Goal: Task Accomplishment & Management: Complete application form

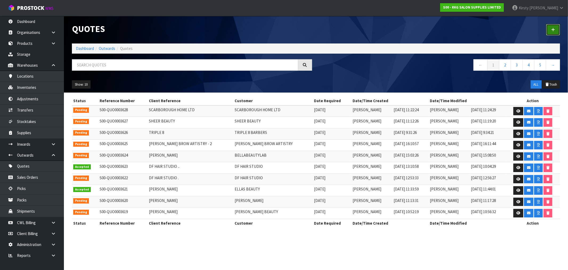
drag, startPoint x: 552, startPoint y: 29, endPoint x: 540, endPoint y: 32, distance: 12.3
click at [552, 29] on icon at bounding box center [553, 30] width 4 height 4
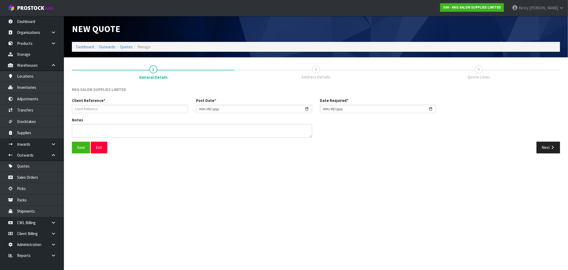
click at [109, 102] on div "Client Reference *" at bounding box center [130, 104] width 124 height 15
click at [106, 108] on input "text" at bounding box center [130, 109] width 116 height 8
type input "2 STYLE HAIR DESIGN"
click at [79, 149] on button "Save" at bounding box center [81, 146] width 18 height 11
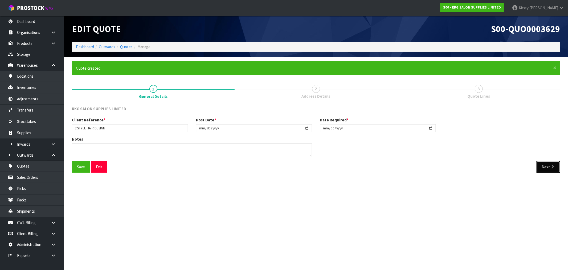
drag, startPoint x: 548, startPoint y: 166, endPoint x: 108, endPoint y: 158, distance: 440.3
click at [547, 165] on button "Next" at bounding box center [548, 166] width 23 height 11
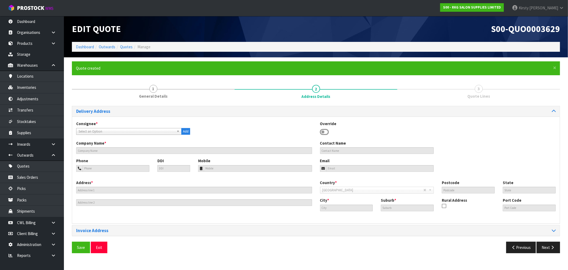
click at [328, 132] on icon at bounding box center [324, 132] width 9 height 8
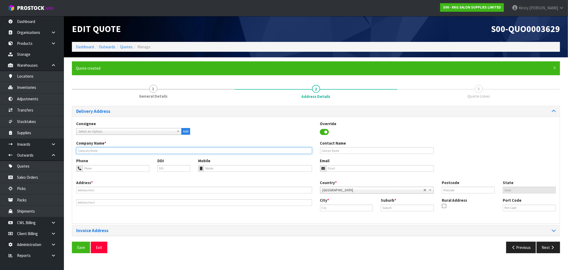
click at [102, 149] on input "text" at bounding box center [194, 150] width 236 height 7
type input "2 STYLE HAIR DESIGN"
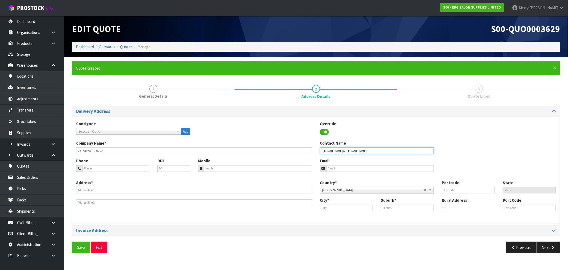
type input "[PERSON_NAME] & [PERSON_NAME]"
type input "027-253-3545"
drag, startPoint x: 329, startPoint y: 150, endPoint x: 308, endPoint y: 150, distance: 20.8
click at [308, 150] on div "Company Name * 2 STYLE HAIR DESIGN Contact Name [PERSON_NAME] & [PERSON_NAME]" at bounding box center [316, 149] width 488 height 18
type input "[PERSON_NAME]"
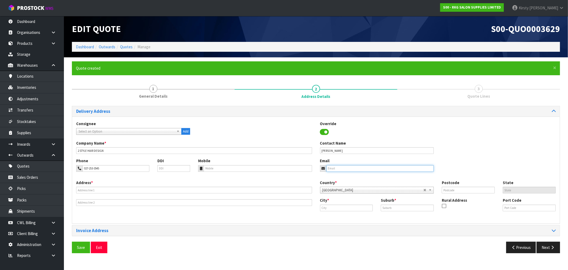
click at [333, 169] on input "email" at bounding box center [381, 168] width 108 height 7
type input "s"
type input "[EMAIL_ADDRESS][DOMAIN_NAME]"
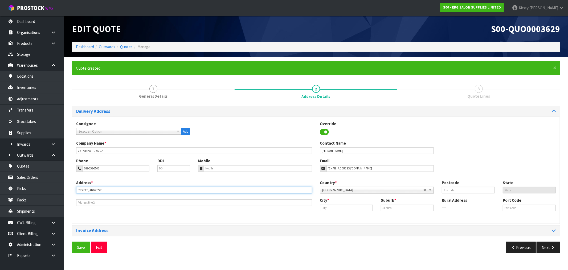
type input "[STREET_ADDRESS]"
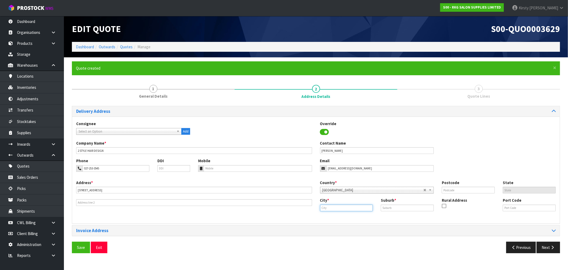
click at [340, 208] on input "text" at bounding box center [346, 207] width 53 height 7
type input "Blenheim"
type input "SPRINGLANDS"
click at [446, 189] on input "text" at bounding box center [468, 189] width 53 height 7
type input "7201"
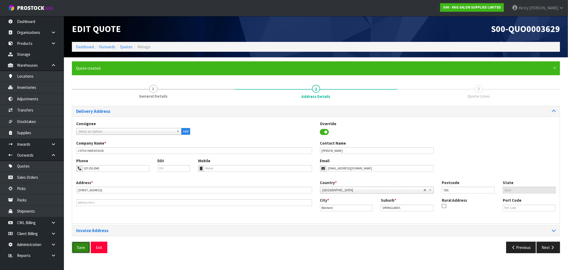
click at [80, 247] on button "Save" at bounding box center [81, 246] width 18 height 11
click at [551, 248] on icon "button" at bounding box center [552, 247] width 5 height 4
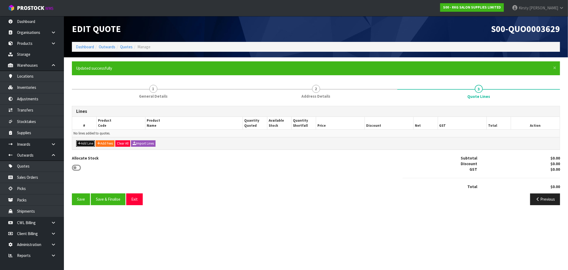
click at [80, 142] on icon "button" at bounding box center [79, 142] width 3 height 3
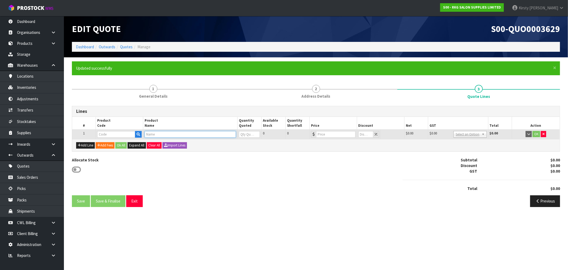
click at [155, 133] on input "text" at bounding box center [190, 134] width 91 height 7
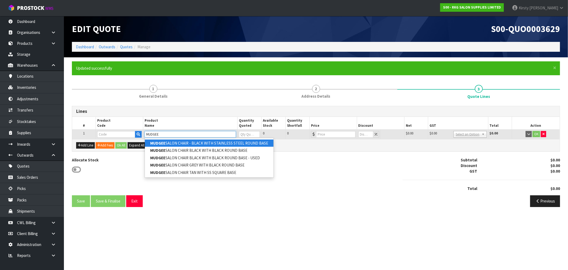
type input "MUDGEE"
click at [207, 142] on link "MUDGEE SALON CHAIR - BLACK WITH STAINLESS STEEL ROUND BASE" at bounding box center [209, 142] width 129 height 7
type input "MUDGEE SALON CHAIR - BLACK WITH STAINLESS STEEL ROUND BASE"
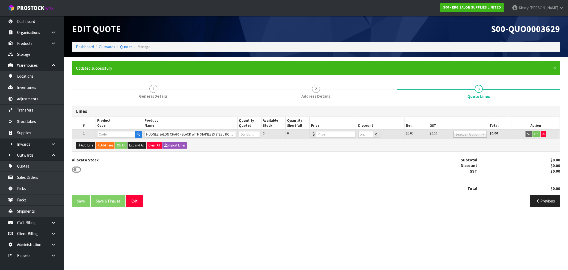
type input "02100102"
type input "0"
type input "499"
type input "0"
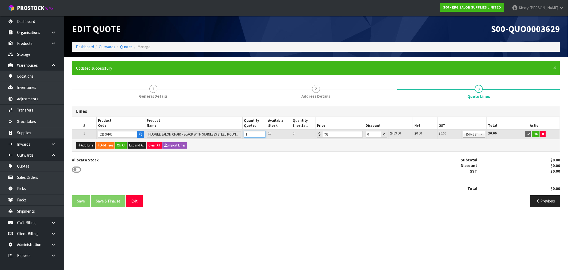
click at [262, 132] on input "1" at bounding box center [254, 134] width 21 height 7
type input "2"
click at [262, 132] on input "2" at bounding box center [254, 134] width 21 height 7
drag, startPoint x: 369, startPoint y: 132, endPoint x: 364, endPoint y: 133, distance: 4.3
click at [364, 133] on td "0" at bounding box center [376, 134] width 24 height 10
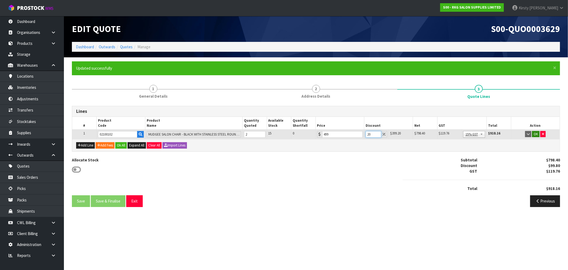
type input "20"
click at [536, 132] on button "OK" at bounding box center [535, 134] width 7 height 6
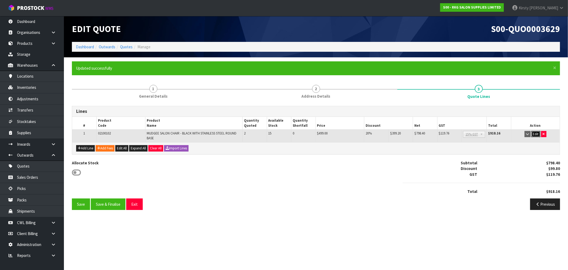
click at [537, 132] on button "Edit" at bounding box center [536, 134] width 9 height 6
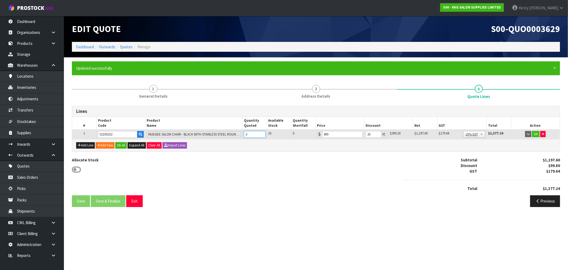
type input "3"
click at [261, 132] on input "3" at bounding box center [254, 134] width 21 height 7
click at [534, 132] on button "OK" at bounding box center [535, 134] width 7 height 6
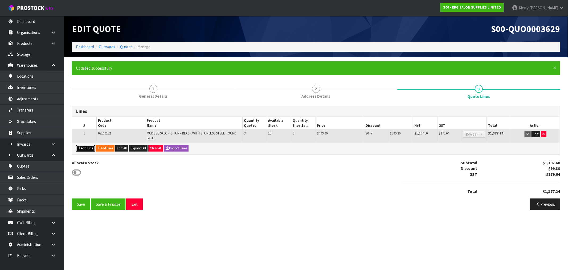
click at [84, 148] on button "Add Line" at bounding box center [85, 148] width 19 height 6
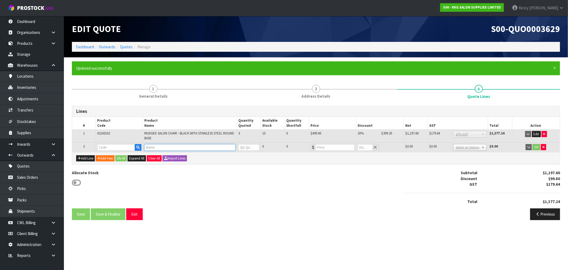
click at [164, 147] on input "text" at bounding box center [189, 147] width 91 height 7
type input "BURNIE"
click at [165, 156] on link "BURNIE STOOL - BLACK" at bounding box center [170, 155] width 51 height 7
type input "BURNIE STOOL - BLACK"
type input "07020102"
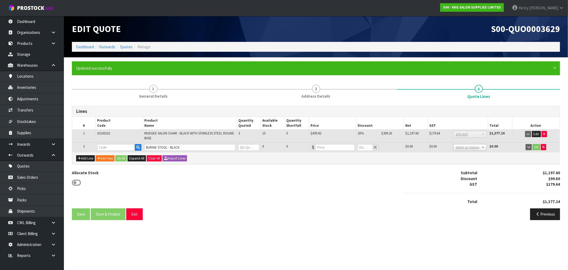
type input "0"
type input "120.85"
type input "0"
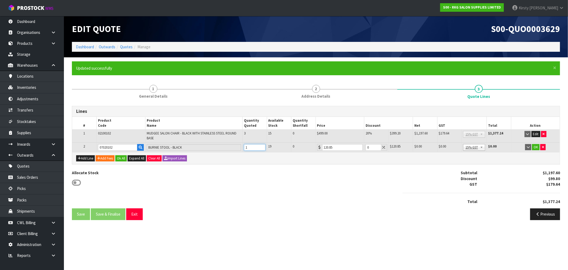
type input "1"
click at [262, 144] on input "1" at bounding box center [254, 147] width 21 height 7
click at [86, 156] on button "Add Line" at bounding box center [85, 158] width 19 height 6
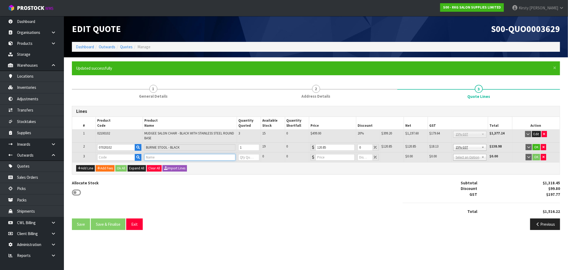
click at [147, 157] on input "text" at bounding box center [189, 157] width 91 height 7
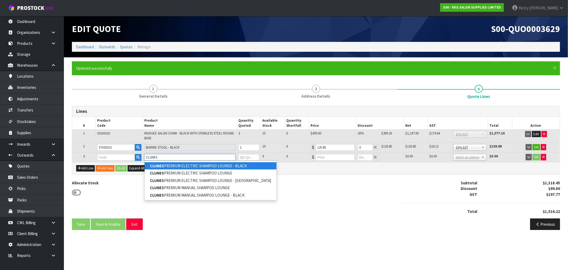
type input "CLUNES"
click at [195, 166] on link "CLUNES PREMIUM ELECTRIC SHAMPOO LOUNGE - BLACK" at bounding box center [211, 165] width 132 height 7
type input "CLUNES PREMIUM ELECTRIC SHAMPOO LOUNGE - BLACK"
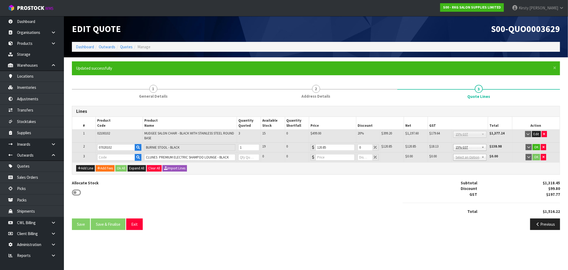
type input "03150101EK"
type input "0"
type input "1495"
type input "0"
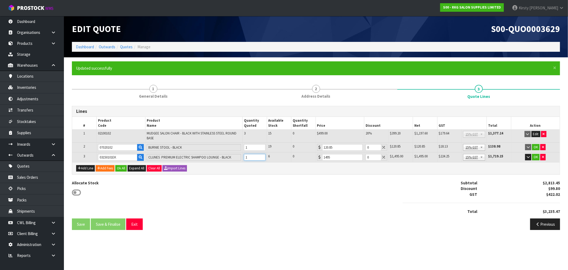
type input "1"
click at [262, 156] on input "1" at bounding box center [254, 157] width 21 height 7
click at [87, 165] on button "Add Line" at bounding box center [85, 168] width 19 height 6
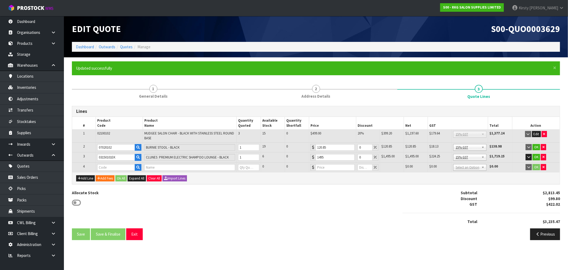
drag, startPoint x: 153, startPoint y: 161, endPoint x: 154, endPoint y: 165, distance: 5.1
click at [153, 161] on td "CLUNES PREMIUM ELECTRIC SHAMPOO LOUNGE - BLACK" at bounding box center [190, 157] width 94 height 10
click at [156, 169] on input "text" at bounding box center [189, 167] width 91 height 7
type input "DARW"
click at [180, 176] on link "DARW IN HAIR TROLLEY" at bounding box center [170, 175] width 51 height 7
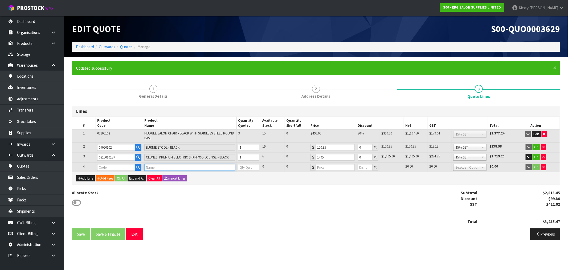
type input "DARWIN HAIR TROLLEY"
type input "080501"
type input "0"
type input "209"
type input "0"
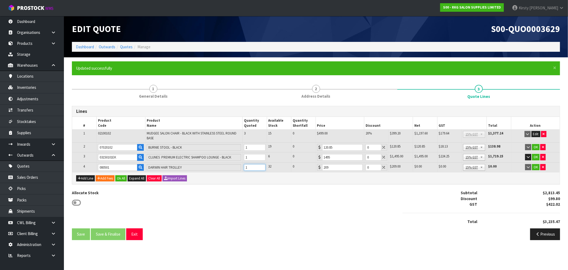
click at [262, 166] on input "1" at bounding box center [254, 167] width 21 height 7
type input "2"
click at [262, 166] on input "2" at bounding box center [254, 167] width 21 height 7
click at [86, 178] on button "Add Line" at bounding box center [85, 178] width 19 height 6
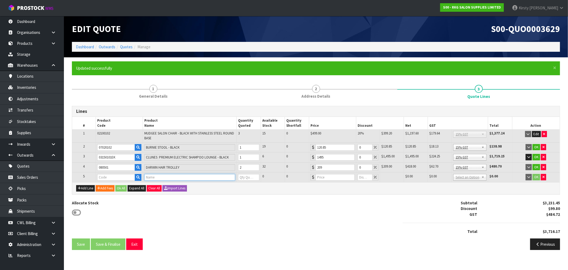
click at [147, 175] on input "text" at bounding box center [189, 177] width 91 height 7
type input "NECK RE"
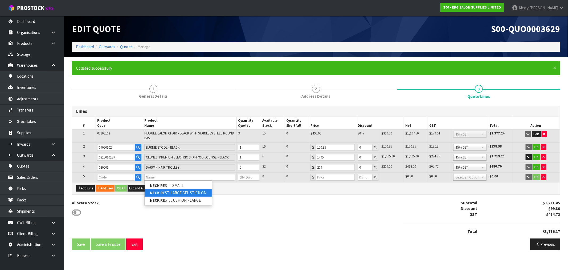
click at [161, 190] on strong "NECK RE" at bounding box center [157, 192] width 15 height 5
type input "NECK REST-LARGE GEL STICK ON"
type input "NECK-REST-LGEL"
type input "0"
type input "32"
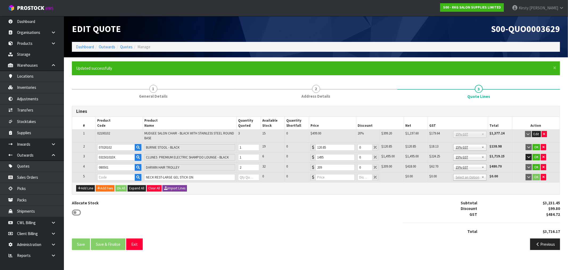
type input "0"
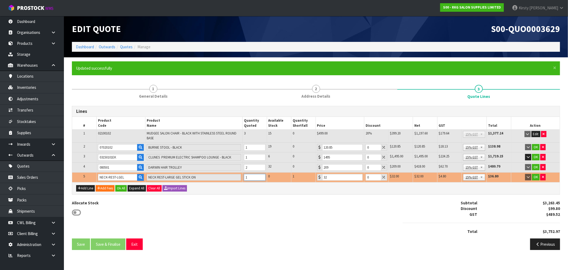
type input "1"
click at [262, 174] on input "1" at bounding box center [254, 177] width 21 height 7
drag, startPoint x: 371, startPoint y: 177, endPoint x: 364, endPoint y: 179, distance: 7.1
click at [364, 179] on td "0" at bounding box center [376, 177] width 24 height 10
click at [129, 176] on input "NECK-REST-LGEL" at bounding box center [117, 177] width 39 height 7
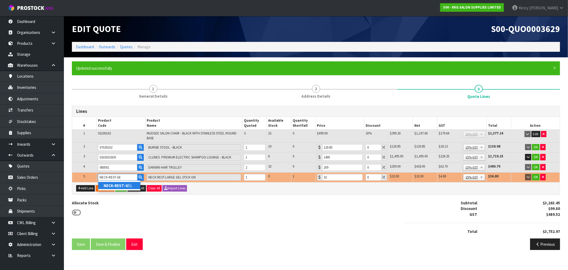
type input "NECK-REST-GEL"
type input "[DATE] GEL NECK CUSHION LARGE"
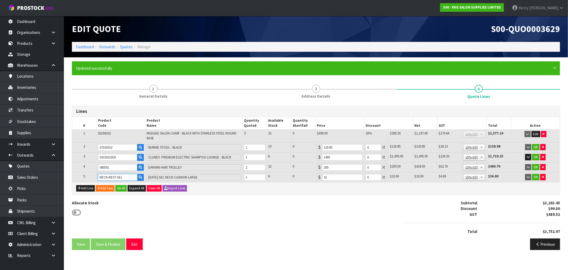
type input "NECK-REST-GEL"
drag, startPoint x: 372, startPoint y: 175, endPoint x: 363, endPoint y: 177, distance: 9.4
click at [363, 177] on tr "5 NECK-REST-GEL [DATE] GEL NECK CUSHION LARGE 1 6 0 32 0 $32.00 $0.00 $32.00 $4…" at bounding box center [316, 177] width 488 height 10
type input "100"
click at [536, 146] on button "OK" at bounding box center [535, 147] width 7 height 6
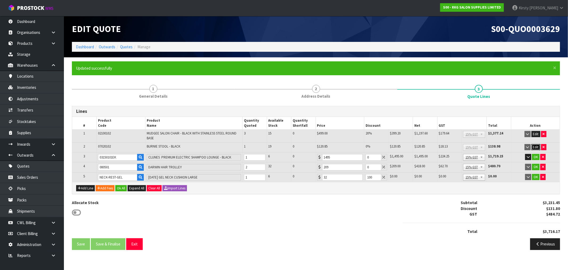
click at [535, 144] on button "Edit" at bounding box center [536, 147] width 9 height 6
drag, startPoint x: 369, startPoint y: 145, endPoint x: 350, endPoint y: 145, distance: 18.9
click at [351, 147] on tr "2 07020102 BURNIE STOOL - BLACK 1 19 0 120.85 0 $120.85 $0.00 $120.85 $18.13 No…" at bounding box center [316, 147] width 488 height 10
type input "5"
click at [537, 145] on button "OK" at bounding box center [535, 147] width 7 height 6
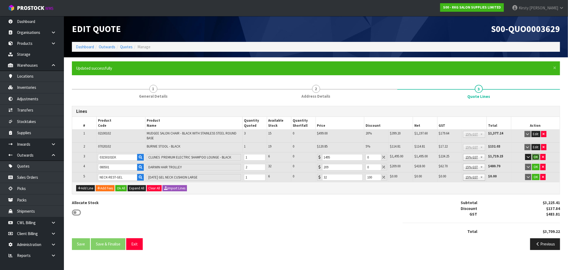
click at [537, 155] on button "OK" at bounding box center [535, 157] width 7 height 6
click at [536, 156] on button "Edit" at bounding box center [536, 157] width 9 height 6
drag, startPoint x: 372, startPoint y: 156, endPoint x: 341, endPoint y: 159, distance: 30.5
click at [343, 158] on tr "3 03150101EK CLUNES PREMIUM ELECTRIC SHAMPOO LOUNGE - BLACK 1 6 0 1495 0 $1,495…" at bounding box center [316, 157] width 488 height 10
type input "7.5"
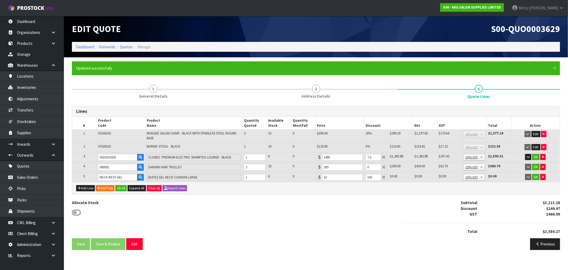
click at [540, 154] on div "OK" at bounding box center [536, 157] width 46 height 6
click at [536, 155] on button "OK" at bounding box center [535, 157] width 7 height 6
click at [537, 165] on button "OK" at bounding box center [535, 167] width 7 height 6
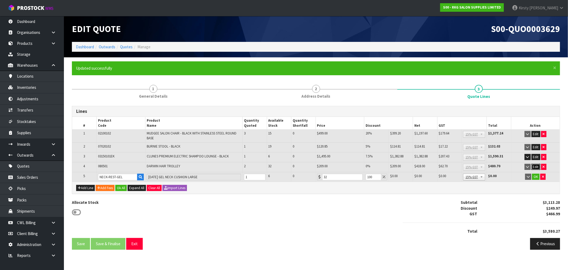
click at [535, 166] on button "Edit" at bounding box center [536, 167] width 9 height 6
drag, startPoint x: 372, startPoint y: 167, endPoint x: 355, endPoint y: 167, distance: 17.6
click at [355, 167] on tr "4 080501 DARWIN HAIR TROLLEY 2 32 0 209 0 $209.00 $0.00 $418.00 $62.70 No GST 1…" at bounding box center [316, 167] width 488 height 10
type input "10"
click at [536, 166] on button "OK" at bounding box center [535, 167] width 7 height 6
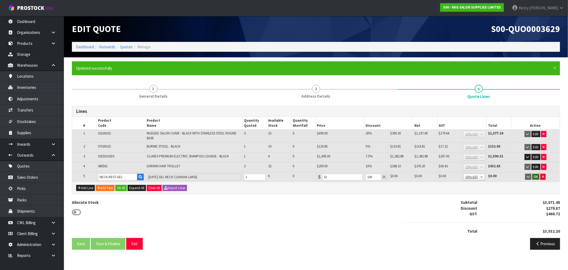
click at [538, 174] on button "OK" at bounding box center [535, 176] width 7 height 6
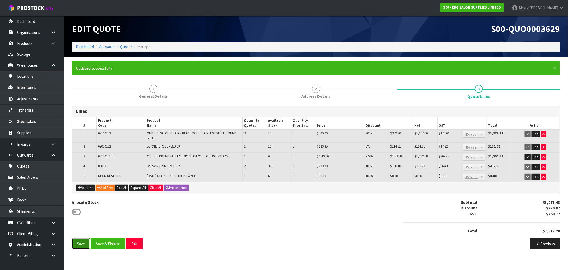
click at [81, 243] on button "Save" at bounding box center [81, 243] width 18 height 11
click at [85, 184] on button "Add Line" at bounding box center [85, 187] width 19 height 6
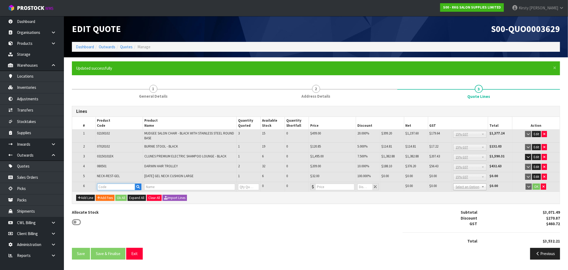
click at [116, 186] on input "text" at bounding box center [116, 186] width 38 height 7
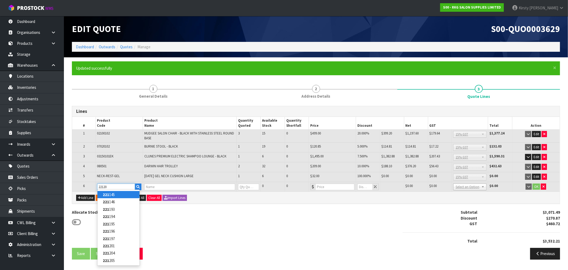
type input "221207"
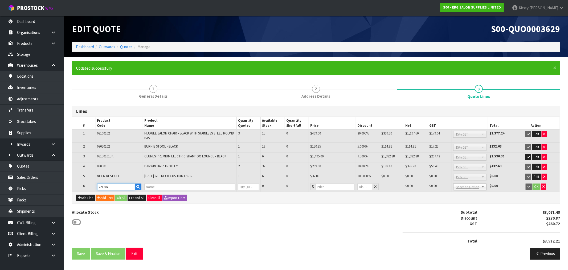
type input "[PERSON_NAME] PLASTIC RECTANGLE MIRROR"
type input "0"
type input "30.43"
type input "0"
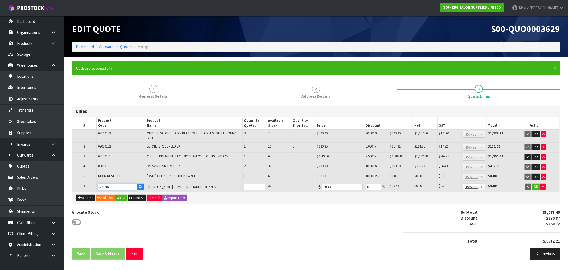
type input "221207"
type input "1"
click at [262, 183] on input "1" at bounding box center [254, 186] width 21 height 7
drag, startPoint x: 369, startPoint y: 188, endPoint x: 367, endPoint y: 188, distance: 2.7
click at [367, 188] on input "0" at bounding box center [373, 186] width 15 height 7
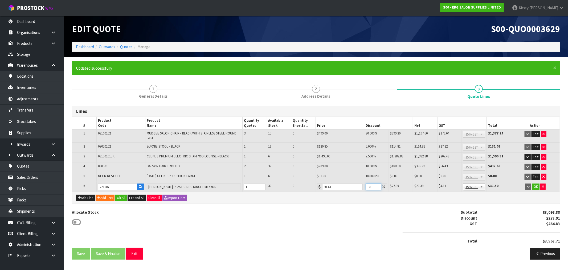
type input "1"
type input "20"
click at [536, 185] on button "OK" at bounding box center [535, 186] width 7 height 6
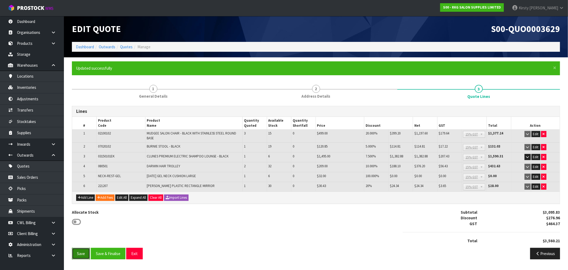
click at [82, 252] on button "Save" at bounding box center [81, 252] width 18 height 11
click at [107, 195] on button "Add Fees" at bounding box center [105, 197] width 19 height 6
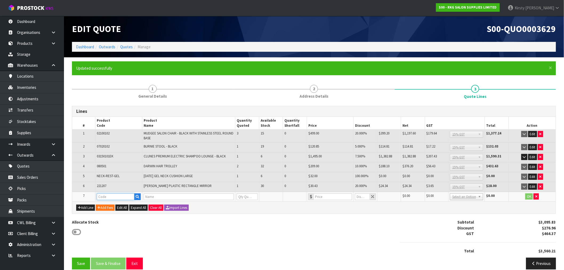
drag, startPoint x: 121, startPoint y: 194, endPoint x: 124, endPoint y: 194, distance: 3.2
click at [121, 193] on input "text" at bounding box center [116, 196] width 38 height 7
type input "FREIGHT"
click at [127, 206] on link "FREIGHT" at bounding box center [118, 203] width 42 height 7
type input "FREIGHT"
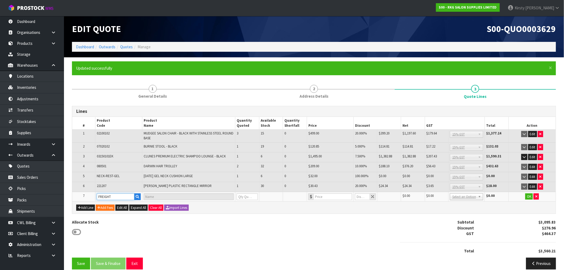
type input "FREIGHT FEE"
type input "1"
type input "0"
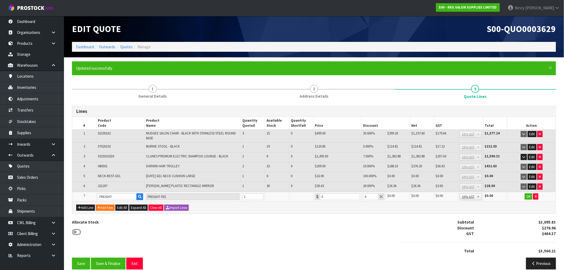
drag, startPoint x: 328, startPoint y: 190, endPoint x: 307, endPoint y: 196, distance: 22.4
click at [307, 197] on tr "7 FREIGHT FREIGHT FEE 1 0 0 $0.00 $0.00 $0.00 $0.00 No GST 15% GST Zero Rated 1…" at bounding box center [313, 197] width 483 height 10
drag, startPoint x: 324, startPoint y: 194, endPoint x: 315, endPoint y: 197, distance: 9.8
click at [315, 197] on div "0" at bounding box center [337, 196] width 45 height 7
type input "829.50"
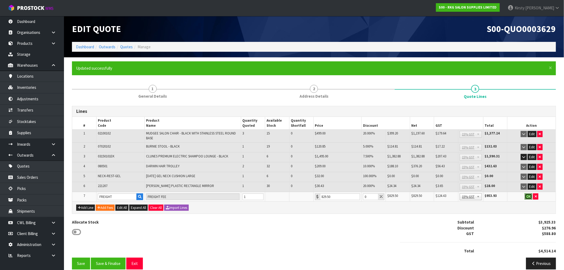
click at [529, 193] on button "OK" at bounding box center [527, 196] width 7 height 6
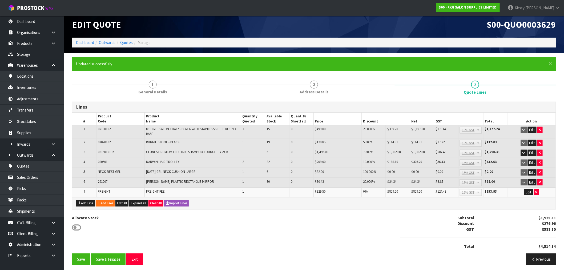
scroll to position [6, 0]
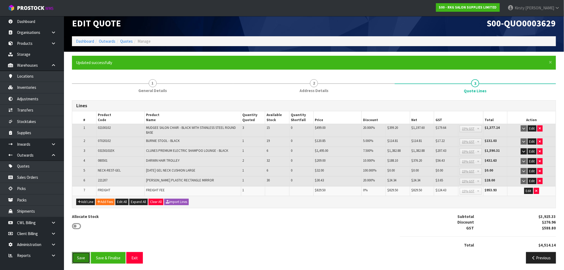
click at [80, 256] on button "Save" at bounding box center [81, 257] width 18 height 11
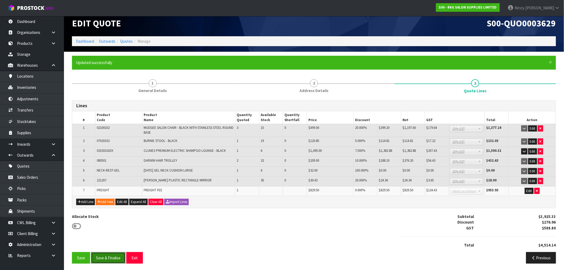
click at [111, 257] on button "Save & Finalise" at bounding box center [108, 257] width 35 height 11
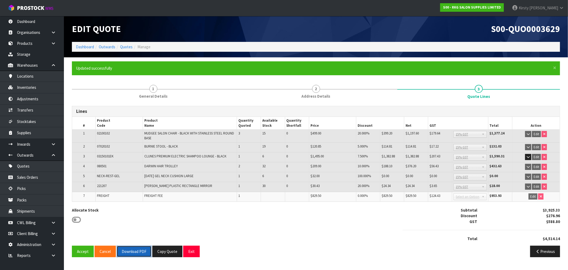
click at [134, 249] on button "Download PDF" at bounding box center [134, 250] width 35 height 11
click at [162, 249] on button "Copy Quote" at bounding box center [167, 250] width 30 height 11
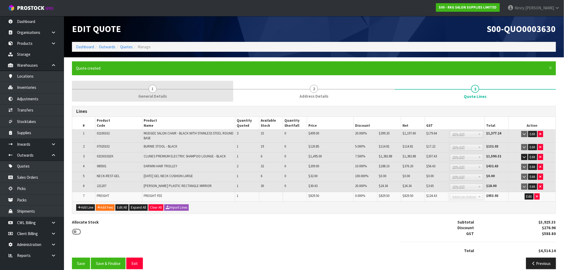
click at [153, 89] on span "1" at bounding box center [153, 89] width 8 height 8
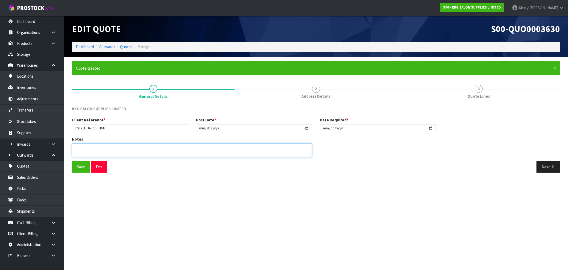
click at [90, 143] on textarea at bounding box center [192, 150] width 240 height 14
type textarea "FURNITURE REMOVER"
click at [81, 166] on button "Save" at bounding box center [81, 166] width 18 height 11
click at [119, 127] on input "2 STYLE HAIR DESIGN" at bounding box center [130, 128] width 116 height 8
type input "2 STYLE HAIR DESIGN-2"
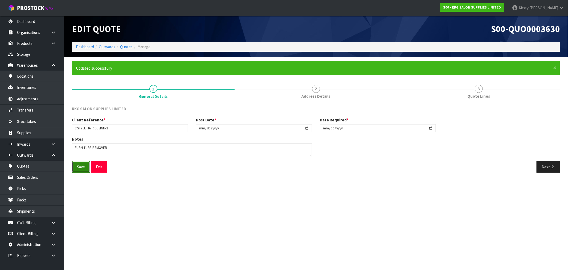
click at [76, 167] on button "Save" at bounding box center [81, 166] width 18 height 11
click at [544, 164] on button "Next" at bounding box center [548, 166] width 23 height 11
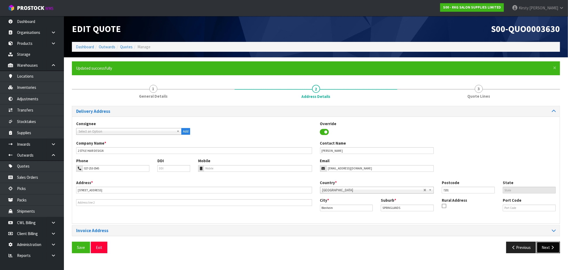
click at [549, 248] on button "Next" at bounding box center [548, 246] width 23 height 11
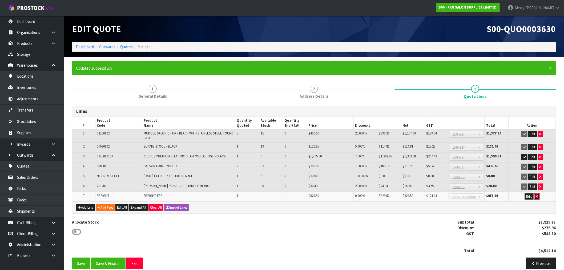
click at [539, 194] on button "button" at bounding box center [536, 196] width 5 height 6
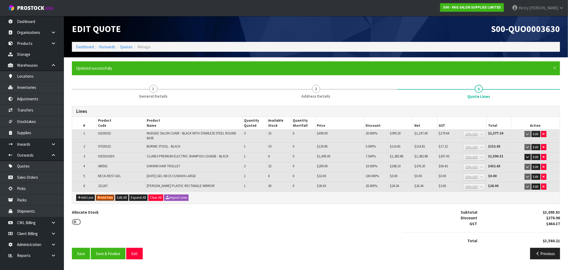
click at [102, 194] on button "Add Fees" at bounding box center [105, 197] width 19 height 6
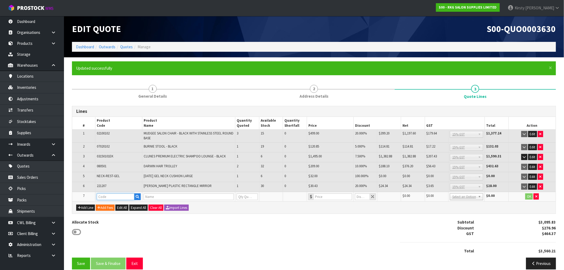
click at [103, 194] on input "text" at bounding box center [116, 196] width 38 height 7
type input "FRE"
drag, startPoint x: 108, startPoint y: 203, endPoint x: 165, endPoint y: 201, distance: 57.6
click at [108, 203] on strong "FRE" at bounding box center [106, 203] width 7 height 5
type input "FREIGHT"
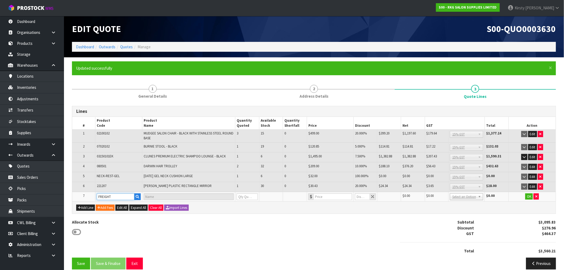
type input "FREIGHT FEE"
type input "1"
type input "0"
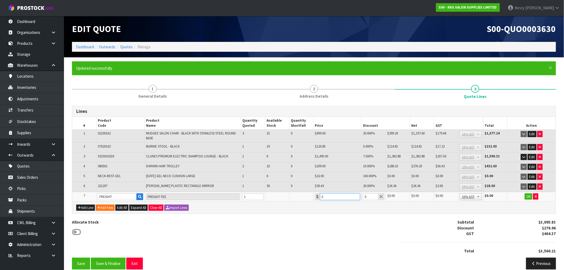
drag, startPoint x: 331, startPoint y: 196, endPoint x: 305, endPoint y: 199, distance: 26.2
click at [307, 199] on tr "7 FREIGHT FREIGHT FEE 1 0 0 $0.00 $0.00 $0.00 $0.00 No GST 15% GST Zero Rated 1…" at bounding box center [313, 197] width 483 height 10
type input "476.50"
click at [528, 193] on button "OK" at bounding box center [527, 196] width 7 height 6
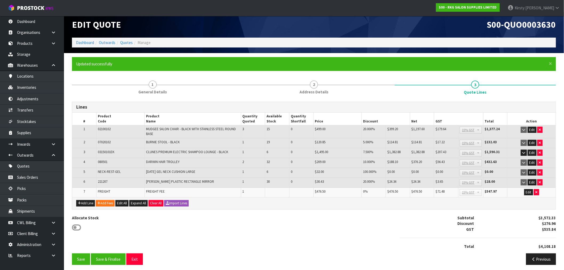
scroll to position [6, 0]
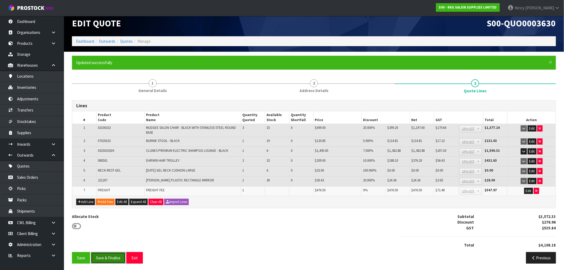
click at [110, 254] on button "Save & Finalise" at bounding box center [108, 257] width 35 height 11
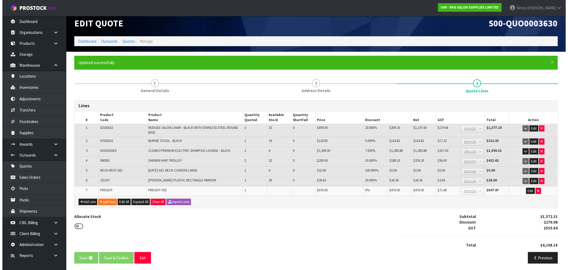
scroll to position [0, 0]
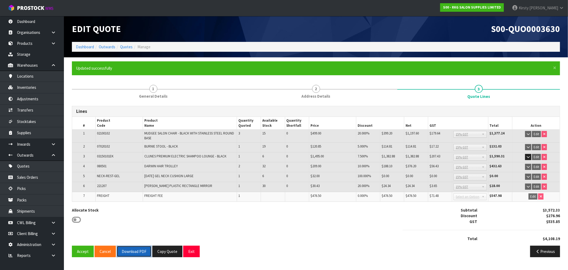
click at [138, 254] on button "Download PDF" at bounding box center [134, 250] width 35 height 11
click at [192, 247] on button "Exit" at bounding box center [191, 250] width 17 height 11
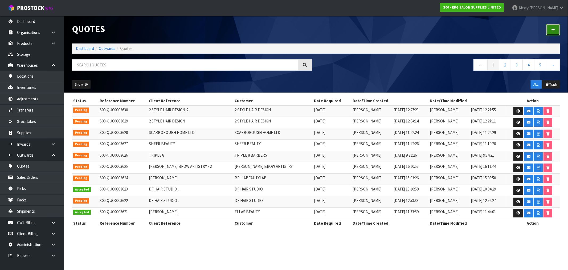
click at [554, 29] on icon at bounding box center [553, 30] width 4 height 4
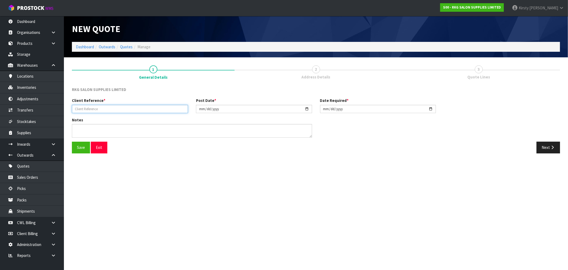
click at [101, 108] on input "text" at bounding box center [130, 109] width 116 height 8
type input "RAHUL"
click at [82, 129] on textarea at bounding box center [192, 131] width 240 height 14
type textarea "FOR PICK UP"
click at [80, 146] on button "Save" at bounding box center [81, 146] width 18 height 11
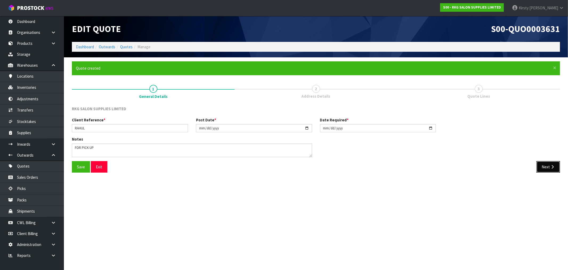
click at [545, 166] on button "Next" at bounding box center [548, 166] width 23 height 11
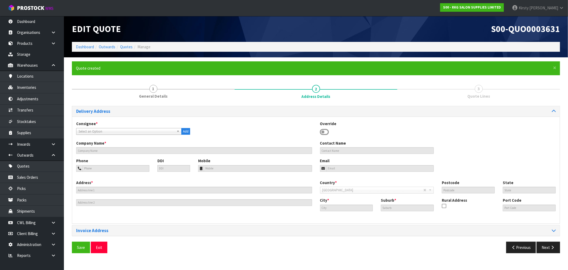
click at [325, 133] on icon at bounding box center [324, 132] width 9 height 8
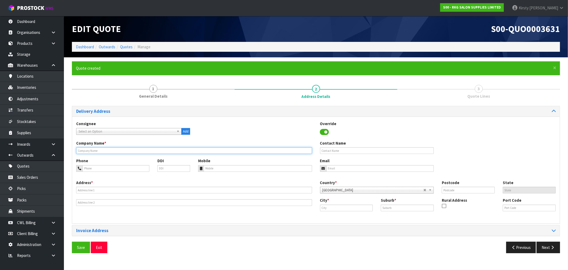
click at [87, 150] on input "text" at bounding box center [194, 150] width 236 height 7
type input "RAHUL"
click at [96, 203] on input "text" at bounding box center [194, 202] width 236 height 7
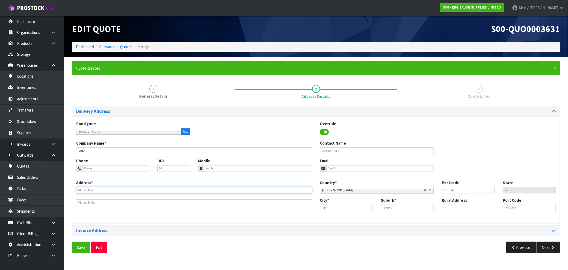
click at [92, 188] on input "text" at bounding box center [194, 189] width 236 height 7
type input "TBA - FOR PICK UP"
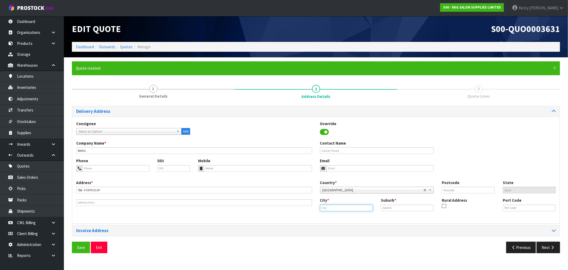
click at [329, 208] on input "text" at bounding box center [346, 207] width 53 height 7
drag, startPoint x: 332, startPoint y: 218, endPoint x: 335, endPoint y: 217, distance: 3.1
click at [332, 217] on strong "[PERSON_NAME]" at bounding box center [341, 216] width 30 height 5
type input "[GEOGRAPHIC_DATA]"
click at [394, 207] on input "text" at bounding box center [407, 207] width 53 height 7
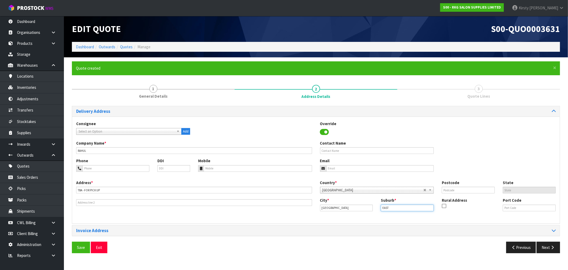
type input "EAST TAMAKI"
click at [459, 190] on input "text" at bounding box center [468, 189] width 53 height 7
type input "2013"
click at [76, 252] on button "Save" at bounding box center [81, 246] width 18 height 11
click at [545, 247] on button "Next" at bounding box center [548, 246] width 23 height 11
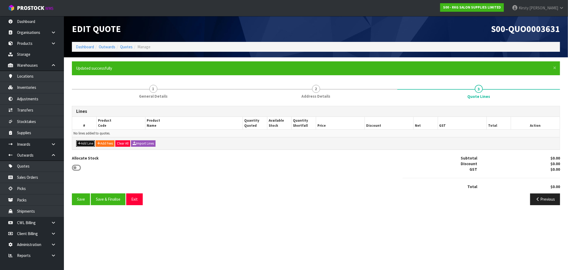
click at [80, 141] on icon "button" at bounding box center [79, 142] width 3 height 3
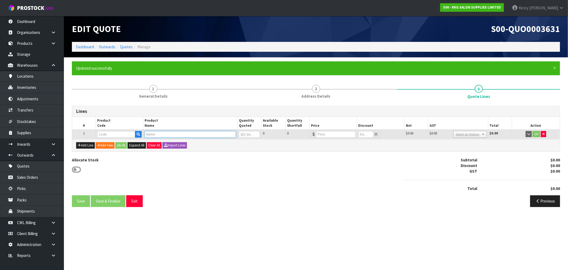
click at [156, 135] on input "text" at bounding box center [190, 134] width 91 height 7
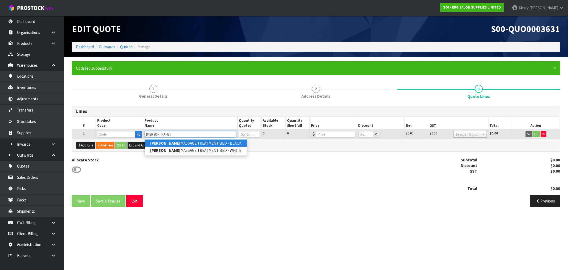
type input "[PERSON_NAME]"
click at [162, 142] on strong "[PERSON_NAME]" at bounding box center [165, 142] width 30 height 5
type input "[PERSON_NAME] MASSAGE TREATMENT BED - BLACK"
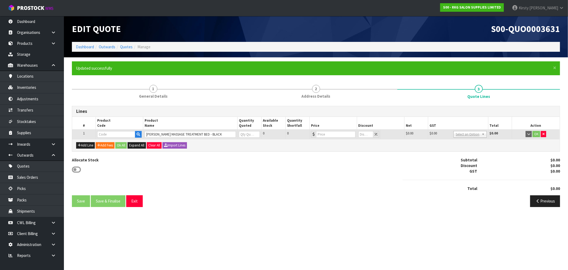
type input "09050101"
type input "0"
type input "449"
type input "0"
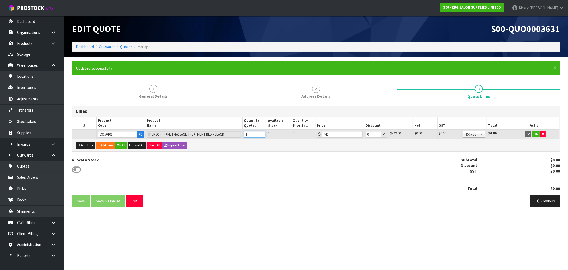
type input "1"
click at [262, 132] on input "1" at bounding box center [254, 134] width 21 height 7
click at [357, 156] on div "Lines # Product Code Product Name Quantity Quoted Available Stock Quantity Shor…" at bounding box center [316, 158] width 488 height 105
drag, startPoint x: 371, startPoint y: 134, endPoint x: 366, endPoint y: 135, distance: 5.1
click at [366, 135] on input "0" at bounding box center [373, 134] width 15 height 7
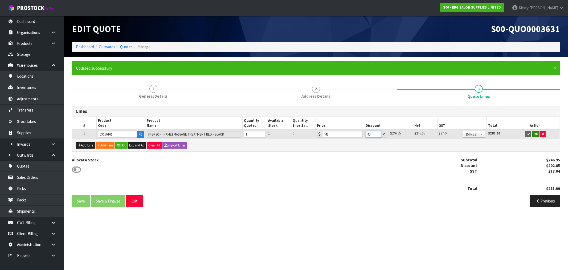
type input "45"
click at [537, 134] on button "OK" at bounding box center [535, 134] width 7 height 6
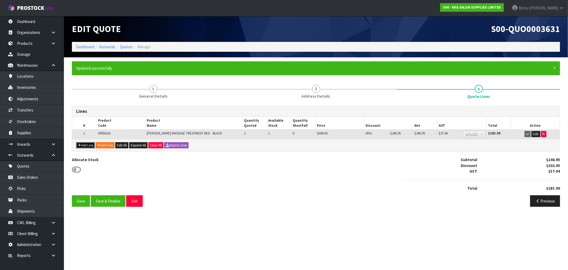
click at [88, 144] on button "Add Line" at bounding box center [85, 145] width 19 height 6
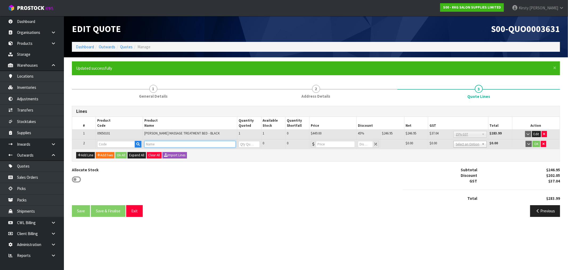
click at [150, 144] on input "text" at bounding box center [189, 144] width 91 height 7
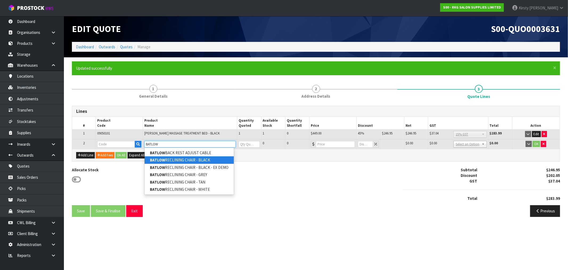
type input "BATLOW"
click at [204, 160] on link "BATLOW RECLINING CHAIR - BLACK" at bounding box center [189, 159] width 89 height 7
type input "BATLOW RECLINING CHAIR - BLACK"
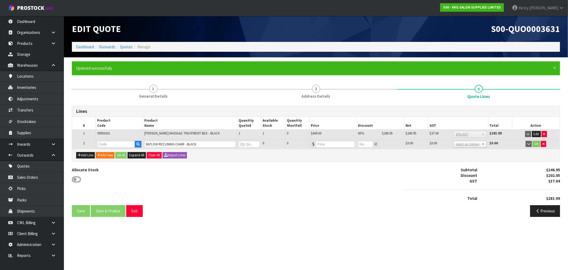
type input "02060102"
type input "0"
type input "499"
type input "0"
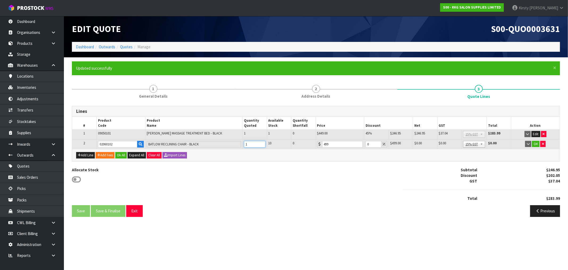
click at [261, 142] on input "1" at bounding box center [254, 144] width 21 height 7
type input "2"
click at [261, 142] on input "2" at bounding box center [254, 144] width 21 height 7
click at [87, 155] on button "Add Line" at bounding box center [85, 155] width 19 height 6
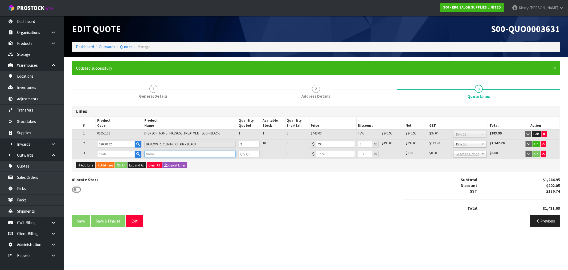
click at [151, 153] on input "text" at bounding box center [189, 153] width 91 height 7
type input "[PERSON_NAME]"
click at [157, 165] on strong "[PERSON_NAME]" at bounding box center [165, 162] width 30 height 5
type input "[PERSON_NAME] WORK BENCH"
type input "06020101"
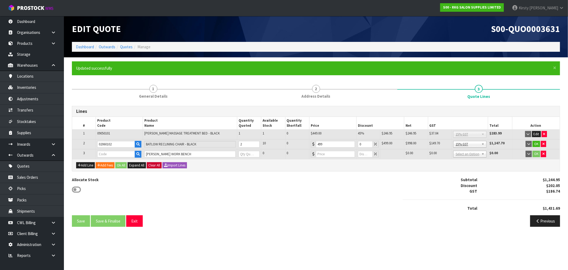
type input "0"
type input "179"
type input "0"
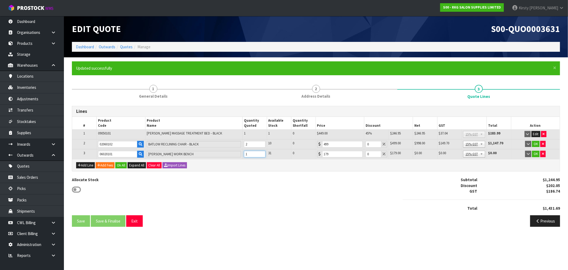
click at [261, 152] on input "1" at bounding box center [254, 153] width 21 height 7
click at [261, 152] on input "2" at bounding box center [254, 153] width 21 height 7
type input "3"
click at [261, 152] on input "3" at bounding box center [254, 153] width 21 height 7
click at [86, 165] on button "Add Line" at bounding box center [85, 165] width 19 height 6
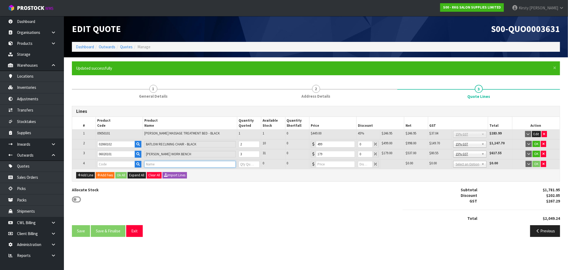
click at [170, 163] on input "text" at bounding box center [189, 164] width 91 height 7
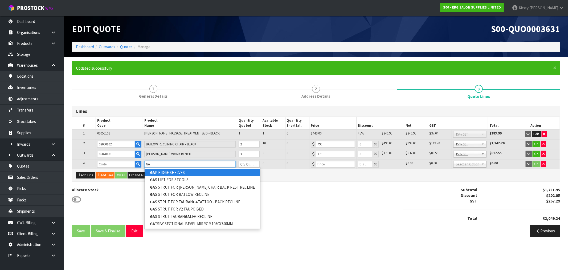
type input "GA"
drag, startPoint x: 171, startPoint y: 172, endPoint x: 210, endPoint y: 163, distance: 40.1
click at [171, 172] on link "GA P RIDGE SHELVES" at bounding box center [203, 172] width 116 height 7
type input "GAP RIDGE SHELVES"
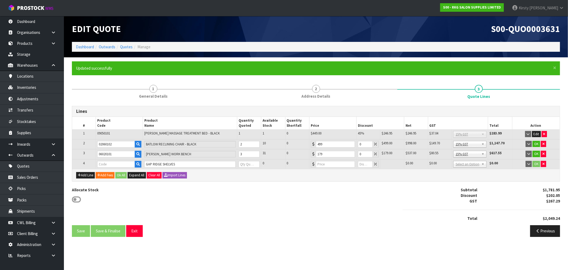
type input "06030101"
type input "0"
type input "179"
type input "0"
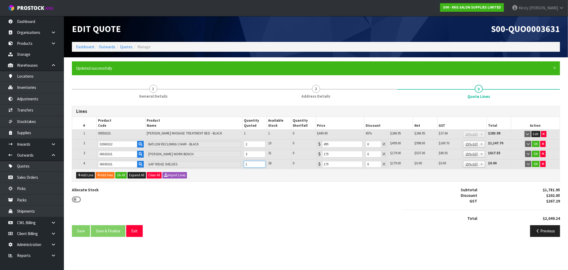
click at [262, 162] on input "1" at bounding box center [254, 164] width 21 height 7
click at [262, 162] on input "2" at bounding box center [254, 164] width 21 height 7
type input "3"
click at [262, 162] on input "3" at bounding box center [254, 164] width 21 height 7
drag, startPoint x: 372, startPoint y: 145, endPoint x: 365, endPoint y: 144, distance: 6.1
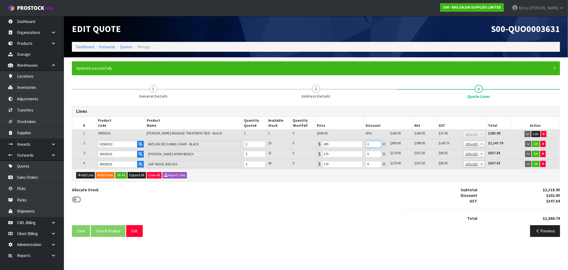
click at [366, 144] on input "0" at bounding box center [373, 144] width 15 height 7
type input "5"
click at [535, 142] on button "OK" at bounding box center [535, 144] width 7 height 6
click at [536, 153] on button "OK" at bounding box center [535, 153] width 7 height 6
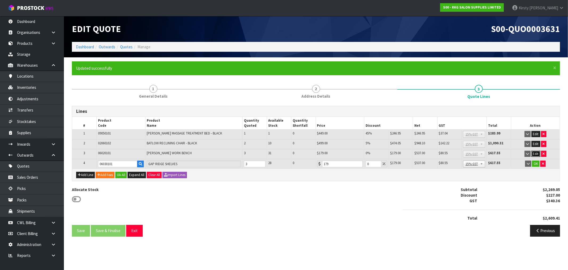
click at [538, 152] on button "Edit" at bounding box center [536, 153] width 9 height 6
drag, startPoint x: 370, startPoint y: 153, endPoint x: 357, endPoint y: 155, distance: 12.4
click at [357, 155] on tr "3 06020101 [PERSON_NAME] WORK BENCH 3 31 0 179 0 $179.00 $0.00 $537.00 $80.55 N…" at bounding box center [316, 154] width 488 height 10
type input "5"
click at [536, 152] on button "OK" at bounding box center [535, 153] width 7 height 6
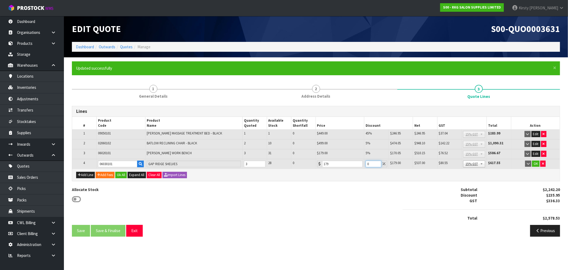
drag, startPoint x: 370, startPoint y: 163, endPoint x: 347, endPoint y: 163, distance: 23.2
click at [347, 163] on tr "4 06030101 GAP RIDGE SHELVES 3 28 0 179 0 $179.00 $0.00 $537.00 $80.55 No GST 1…" at bounding box center [316, 164] width 488 height 10
type input "5"
click at [536, 162] on button "OK" at bounding box center [535, 163] width 7 height 6
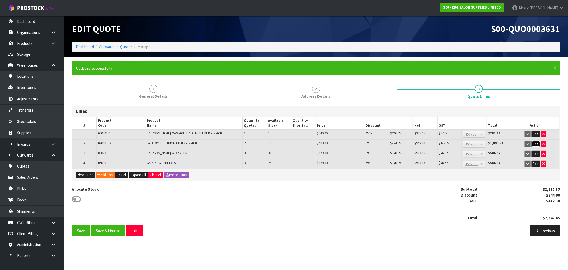
click at [535, 144] on button "Edit" at bounding box center [536, 144] width 9 height 6
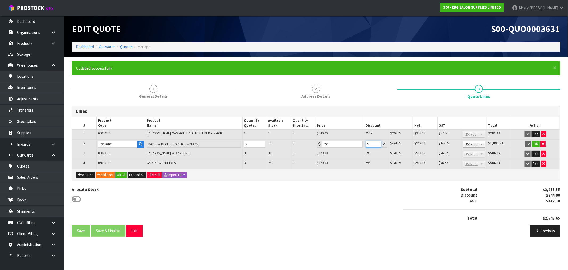
drag, startPoint x: 371, startPoint y: 142, endPoint x: 357, endPoint y: 146, distance: 14.3
click at [356, 146] on tr "2 02060102 [PERSON_NAME] RECLINING CHAIR - BLACK 2 10 0 499 5 $474.05 $24.95 $9…" at bounding box center [316, 144] width 488 height 10
type input "7.5"
click at [537, 143] on button "OK" at bounding box center [535, 144] width 7 height 6
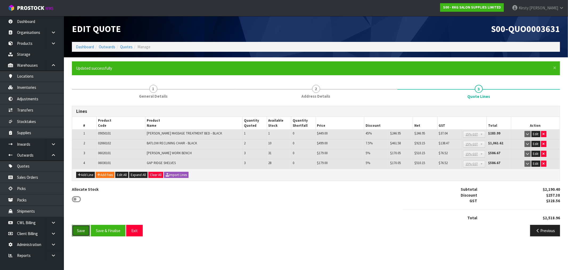
click at [77, 229] on button "Save" at bounding box center [81, 230] width 18 height 11
click at [116, 231] on button "Save & Finalise" at bounding box center [108, 230] width 35 height 11
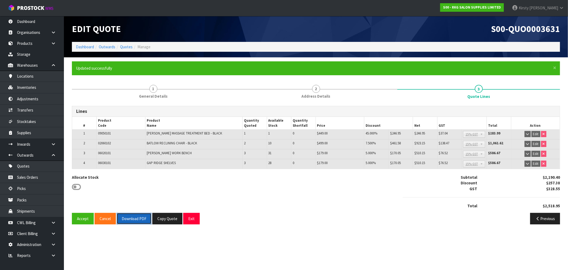
click at [131, 216] on button "Download PDF" at bounding box center [134, 218] width 35 height 11
click at [192, 219] on button "Exit" at bounding box center [191, 218] width 17 height 11
